Goal: Information Seeking & Learning: Compare options

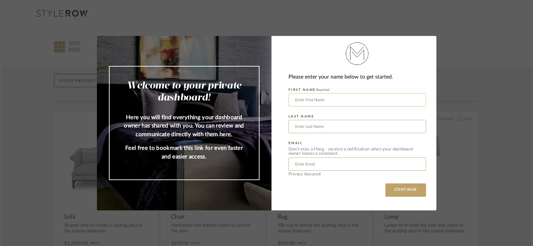
click at [319, 99] on input "text" at bounding box center [357, 99] width 138 height 13
type input "AJ"
type input "[PERSON_NAME]"
type input "[EMAIL_ADDRESS][DOMAIN_NAME]"
click at [398, 192] on button "CONTINUE" at bounding box center [405, 190] width 41 height 13
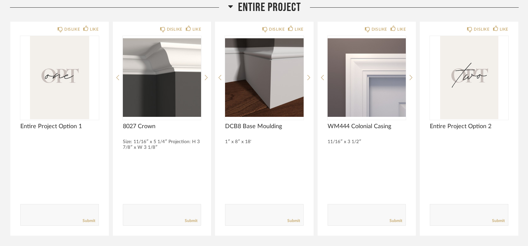
scroll to position [133, 0]
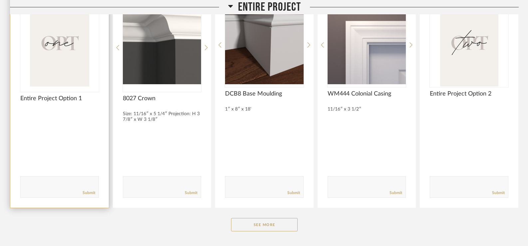
click at [50, 77] on img "0" at bounding box center [59, 44] width 79 height 83
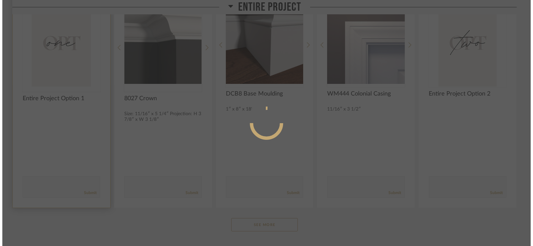
scroll to position [0, 0]
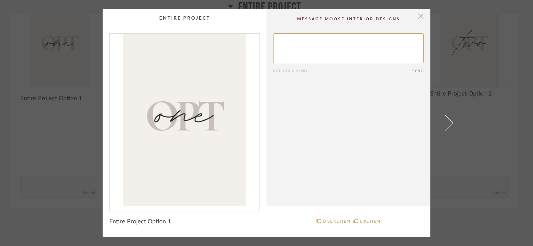
click at [418, 17] on span "button" at bounding box center [420, 15] width 13 height 13
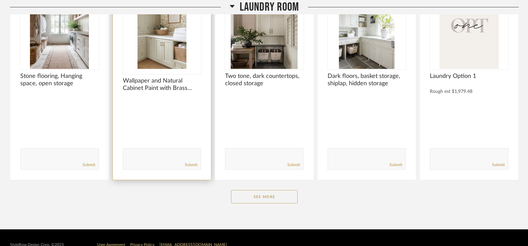
scroll to position [3892, 0]
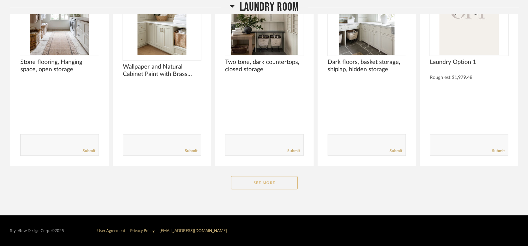
click at [255, 184] on button "See More" at bounding box center [264, 182] width 67 height 13
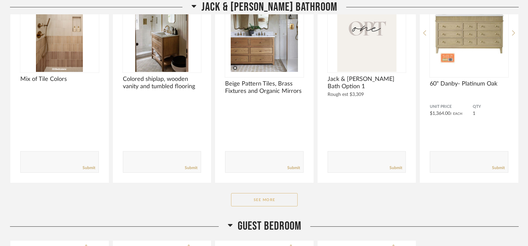
scroll to position [3123, 0]
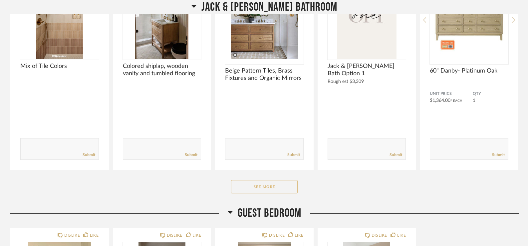
click at [273, 180] on button "See More" at bounding box center [264, 186] width 67 height 13
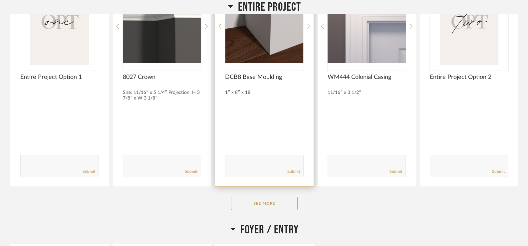
scroll to position [167, 0]
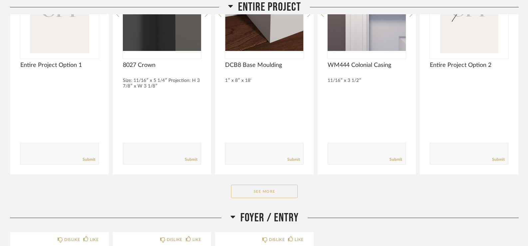
click at [267, 191] on button "See More" at bounding box center [264, 191] width 67 height 13
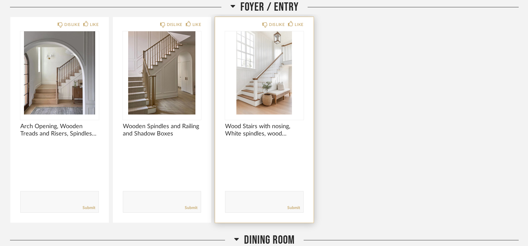
scroll to position [833, 0]
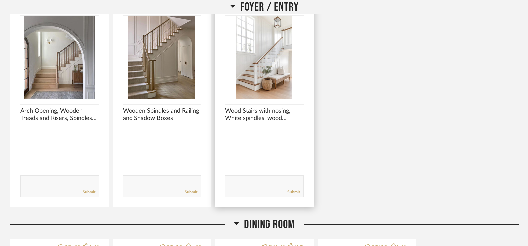
click at [256, 76] on img "0" at bounding box center [264, 57] width 79 height 83
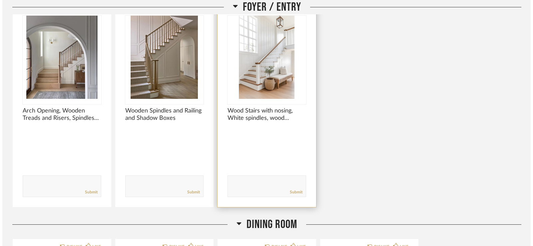
scroll to position [0, 0]
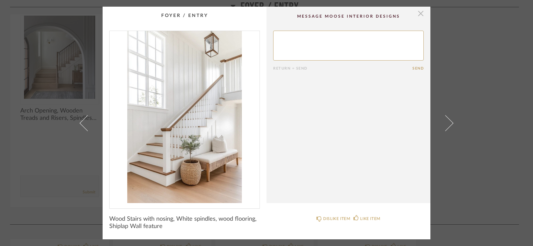
click at [415, 13] on span "button" at bounding box center [420, 13] width 13 height 13
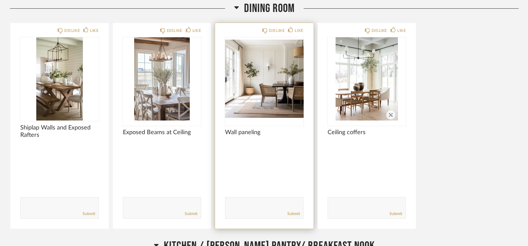
scroll to position [1037, 0]
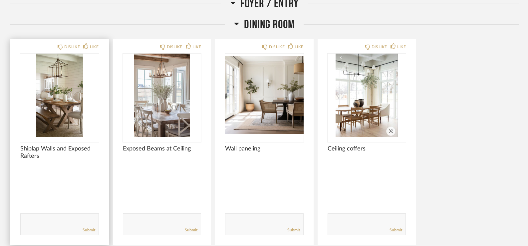
click at [66, 86] on img "0" at bounding box center [59, 95] width 79 height 83
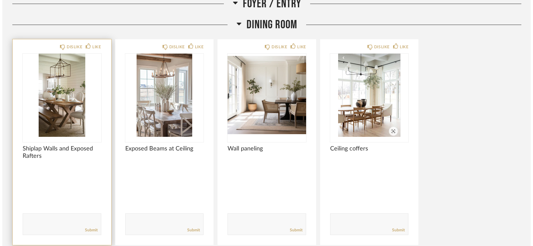
scroll to position [0, 0]
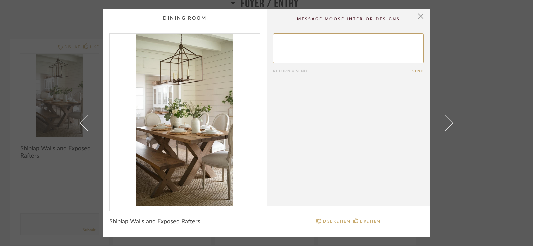
click at [422, 18] on cpp-summary-comments "Return = Send Send" at bounding box center [348, 107] width 164 height 196
click at [418, 14] on span "button" at bounding box center [420, 15] width 13 height 13
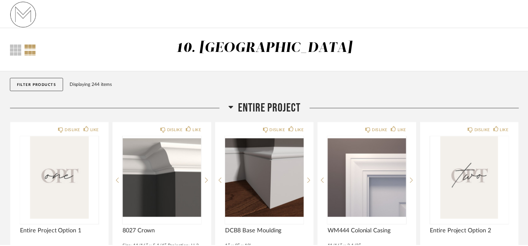
scroll to position [1037, 0]
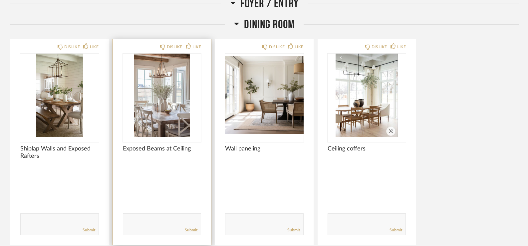
click at [166, 108] on img "0" at bounding box center [162, 95] width 79 height 83
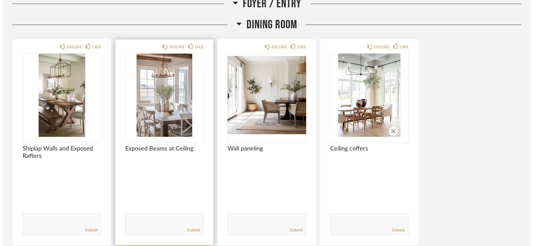
scroll to position [0, 0]
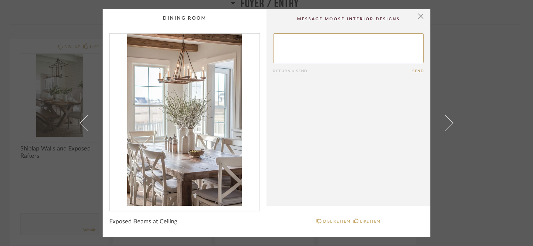
click at [487, 89] on div "× Return = Send Send Exposed Beams at Ceiling DISLIKE ITEM LIKE ITEM" at bounding box center [266, 123] width 533 height 246
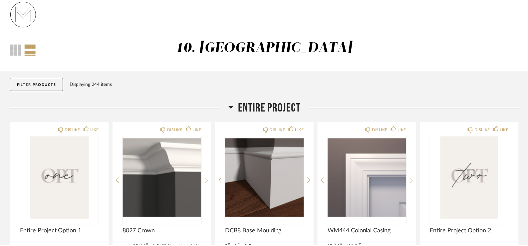
scroll to position [1037, 0]
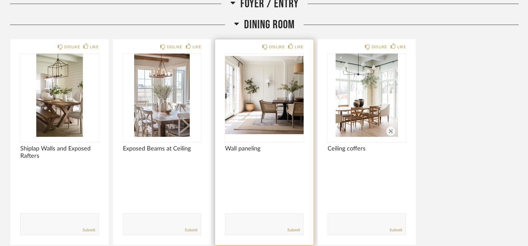
click at [261, 98] on img "0" at bounding box center [264, 95] width 79 height 83
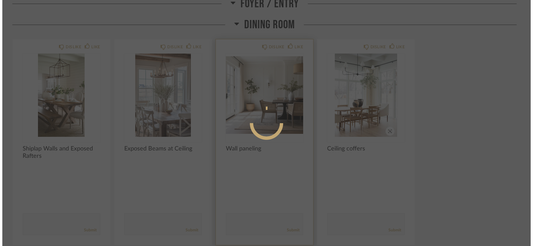
scroll to position [0, 0]
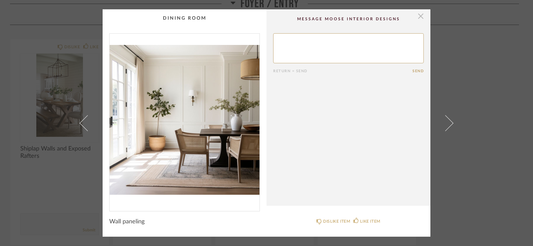
click at [419, 15] on span "button" at bounding box center [420, 15] width 13 height 13
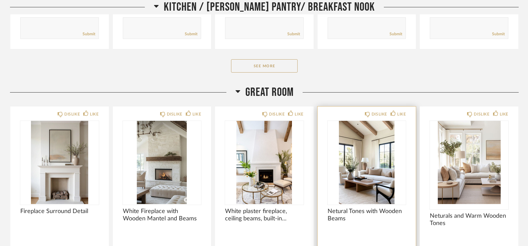
scroll to position [1570, 0]
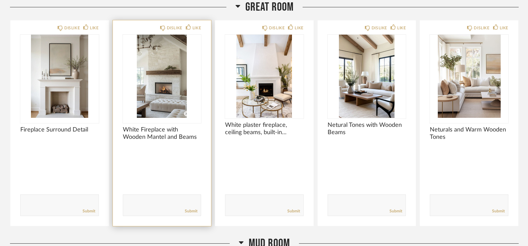
click at [159, 70] on img "0" at bounding box center [162, 76] width 79 height 83
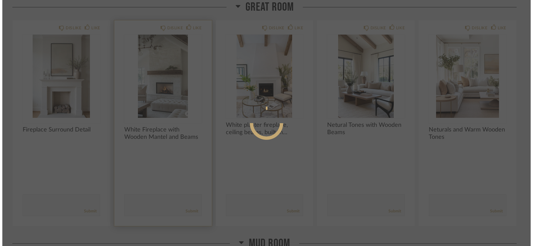
scroll to position [0, 0]
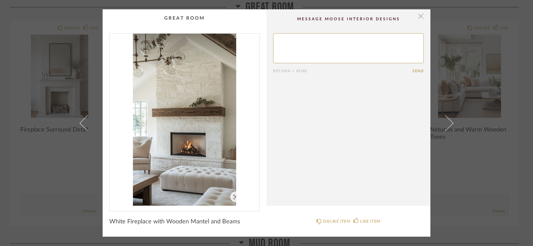
click at [420, 16] on span "button" at bounding box center [420, 15] width 13 height 13
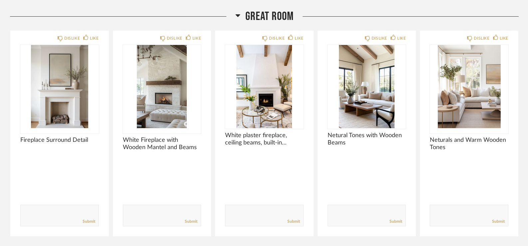
scroll to position [1537, 0]
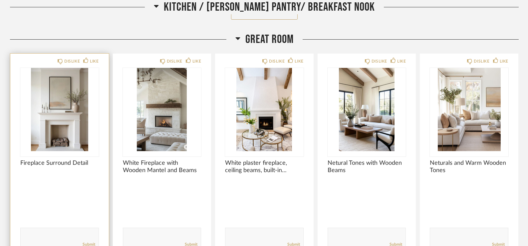
click at [55, 95] on img "0" at bounding box center [59, 109] width 79 height 83
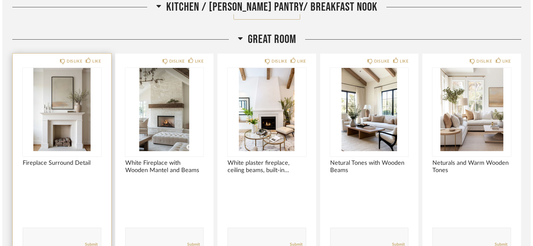
scroll to position [0, 0]
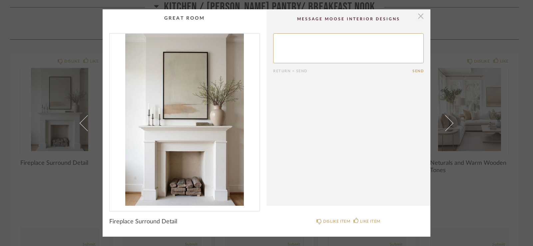
click at [418, 16] on span "button" at bounding box center [420, 15] width 13 height 13
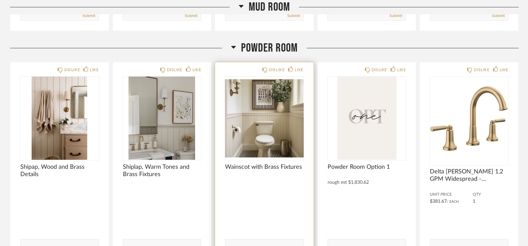
scroll to position [2070, 0]
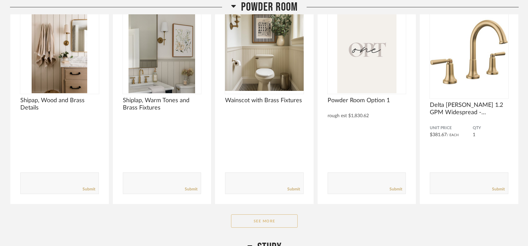
click at [273, 218] on button "See More" at bounding box center [264, 220] width 67 height 13
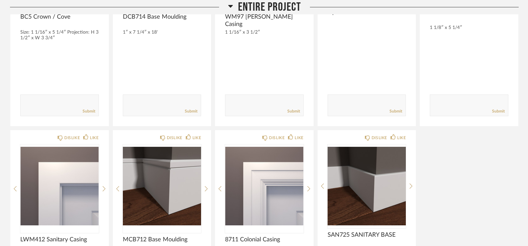
scroll to position [0, 0]
